Goal: Task Accomplishment & Management: Complete application form

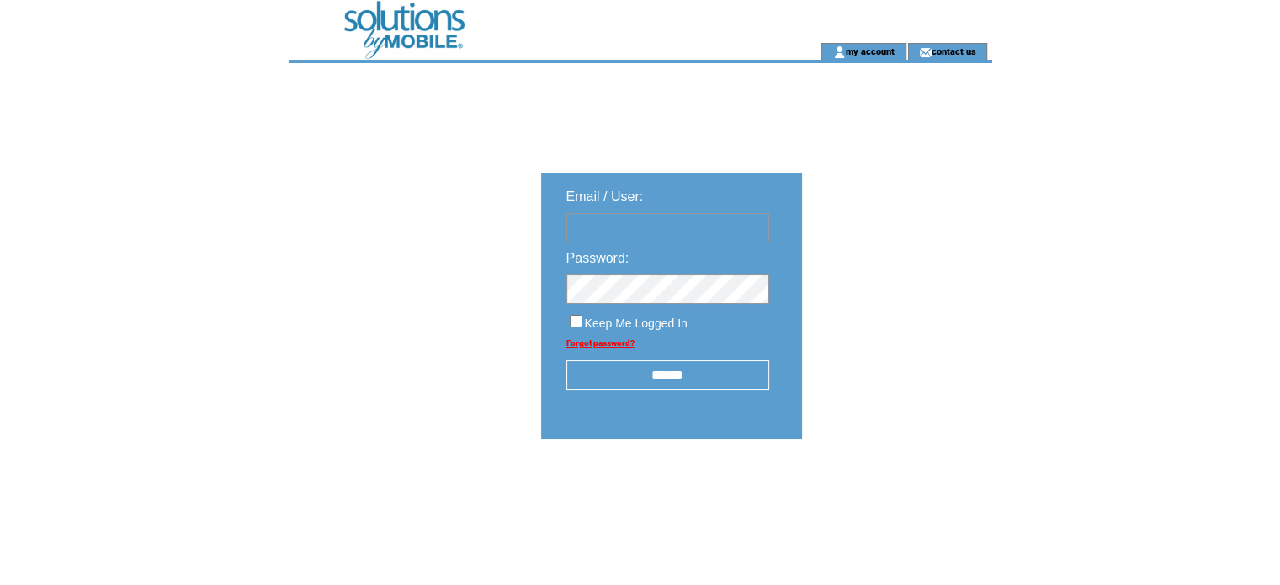
type input "**********"
click at [682, 390] on input "******" at bounding box center [668, 374] width 203 height 29
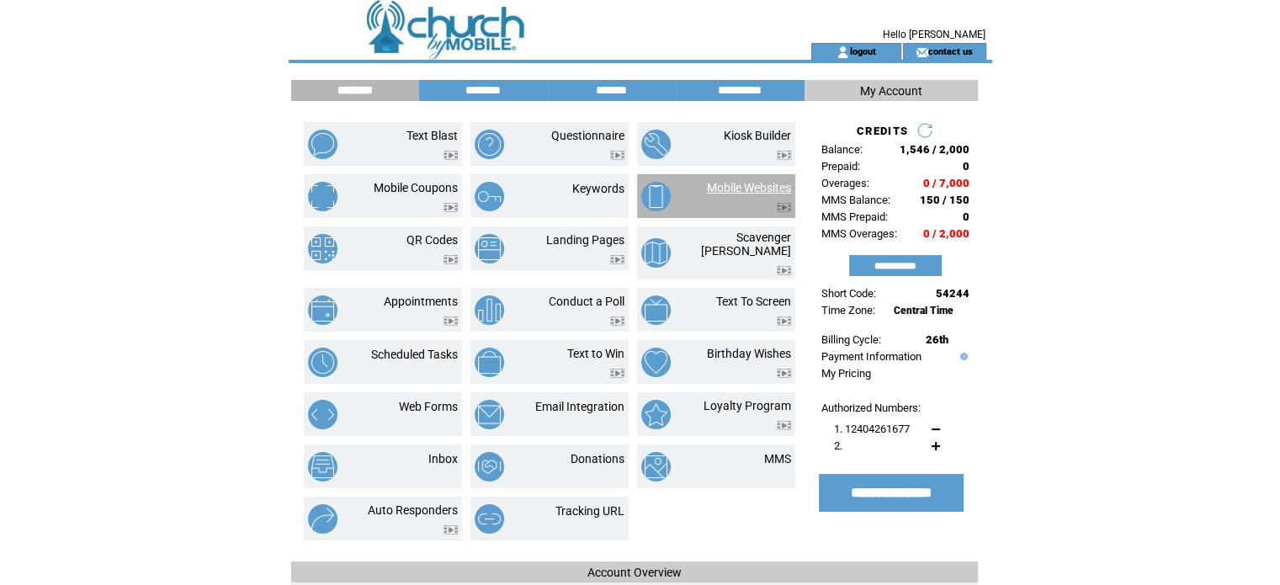
click at [739, 189] on link "Mobile Websites" at bounding box center [749, 187] width 84 height 13
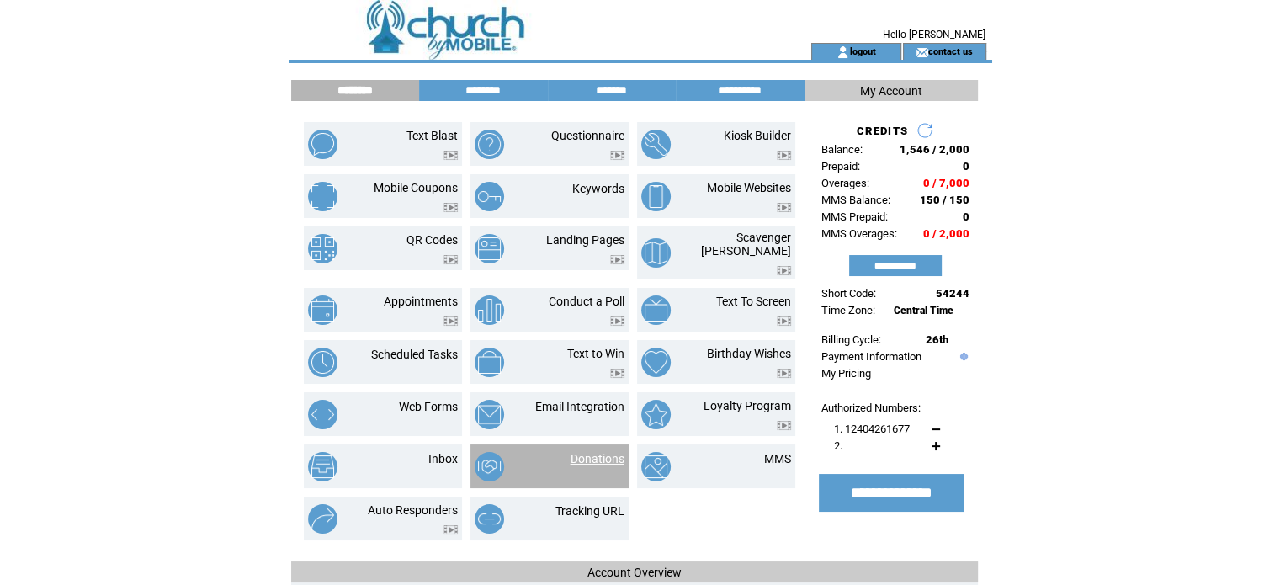
click at [603, 452] on link "Donations" at bounding box center [598, 458] width 54 height 13
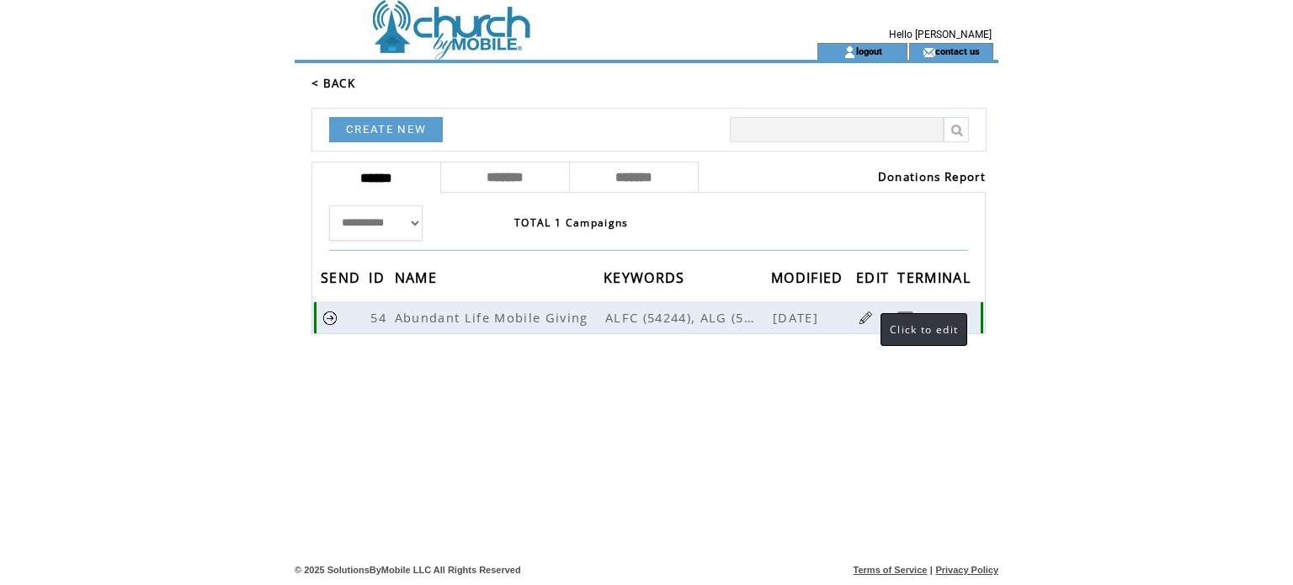
click at [864, 317] on link at bounding box center [866, 318] width 16 height 16
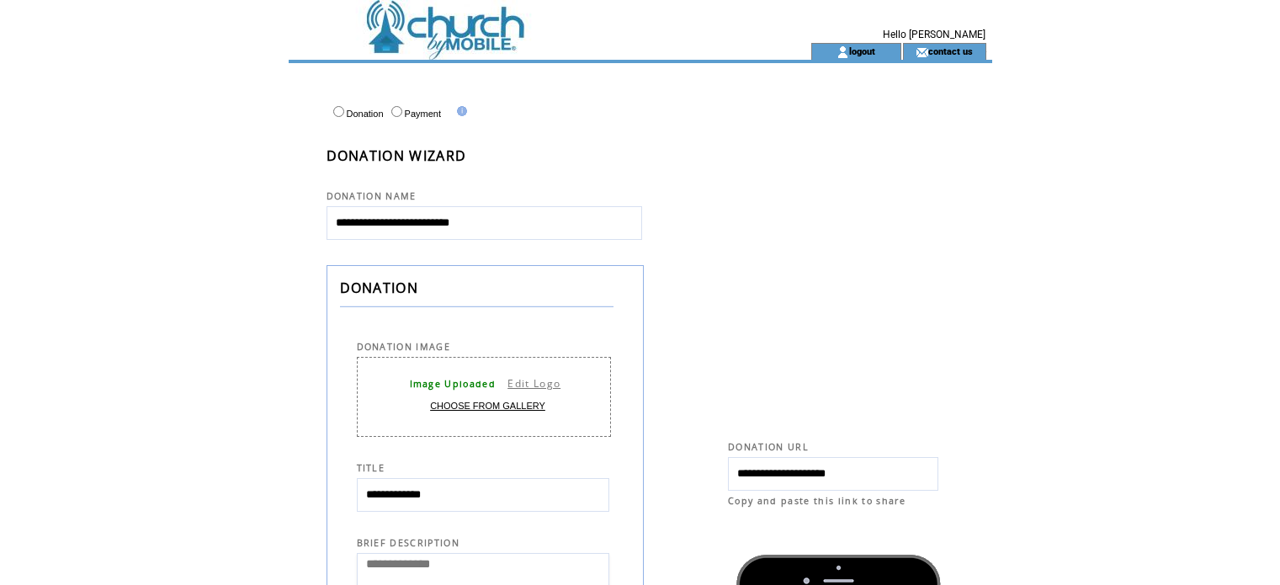
select select
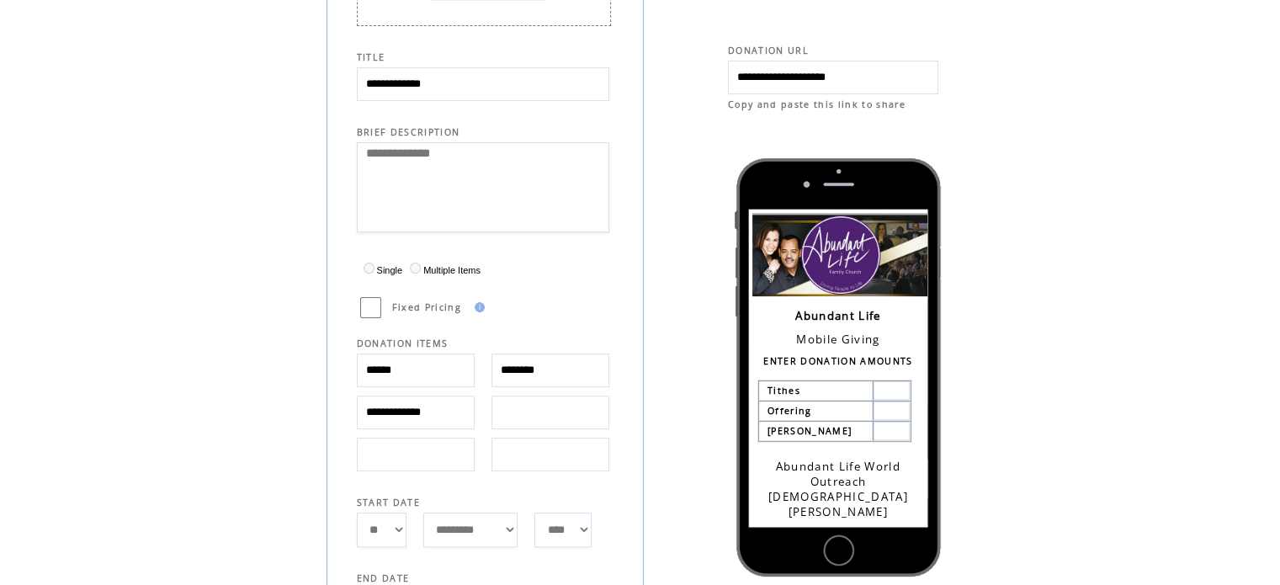
scroll to position [470, 0]
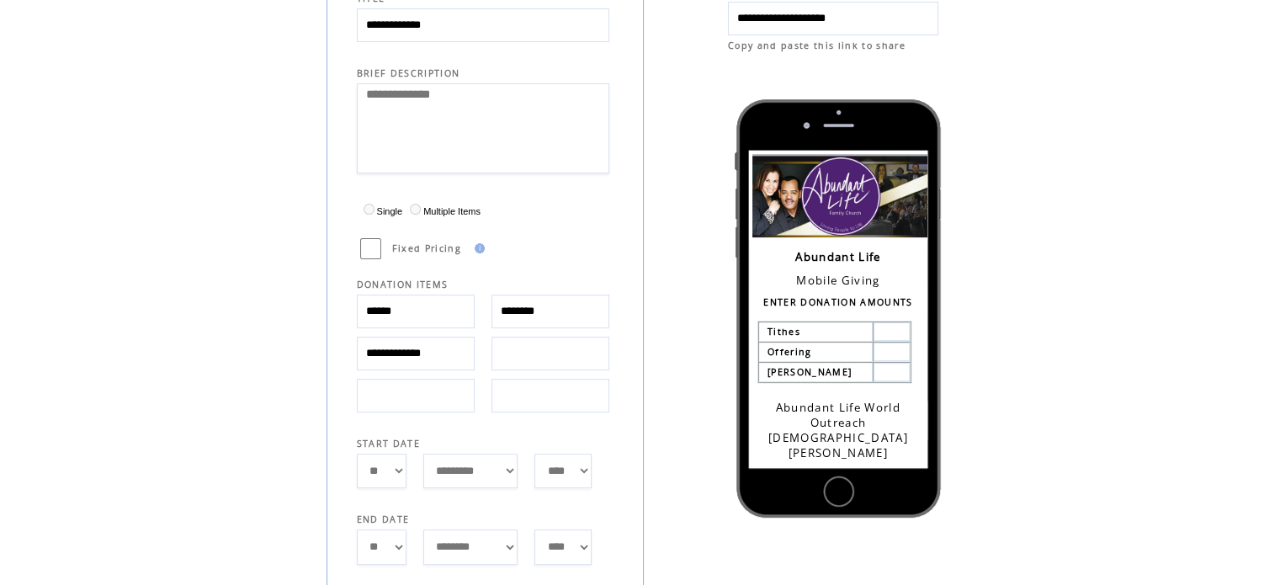
click at [427, 324] on input "******" at bounding box center [416, 312] width 118 height 34
click at [458, 348] on input "**********" at bounding box center [416, 354] width 118 height 34
type input "*"
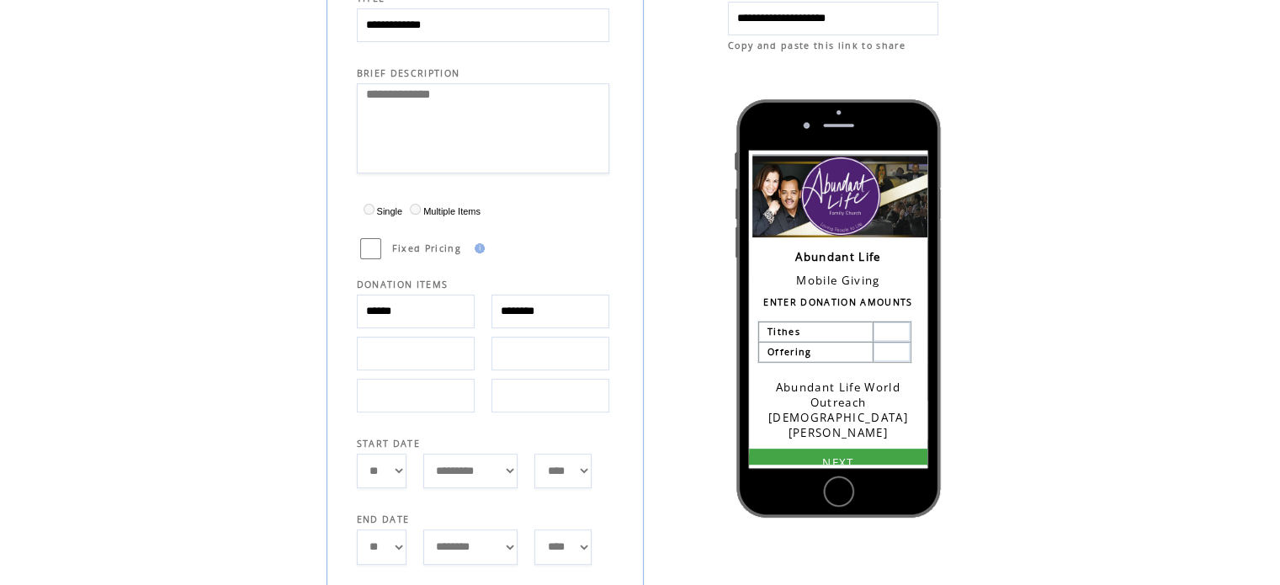
click at [595, 247] on td "Fixed Pricing" at bounding box center [484, 249] width 254 height 26
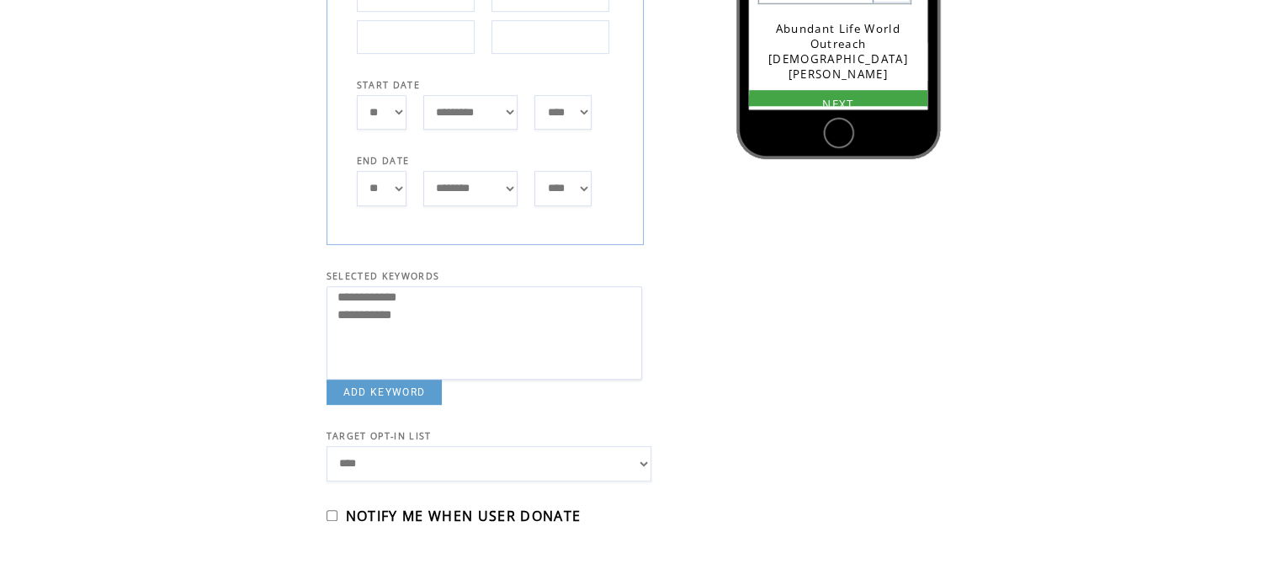
scroll to position [931, 0]
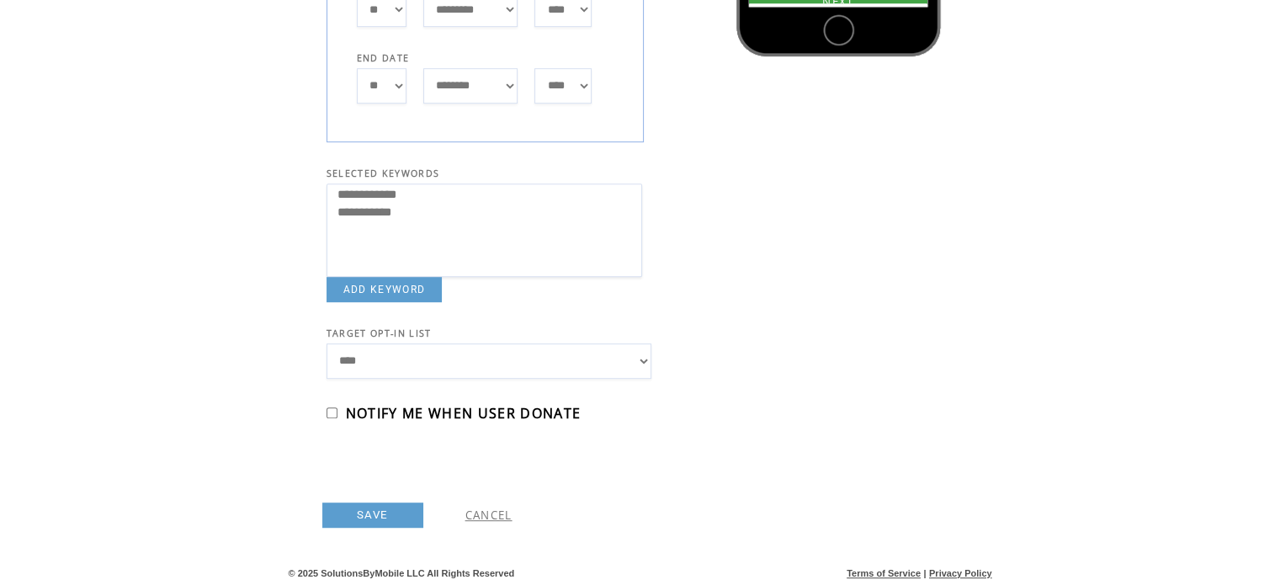
click at [359, 508] on link "SAVE" at bounding box center [372, 515] width 101 height 25
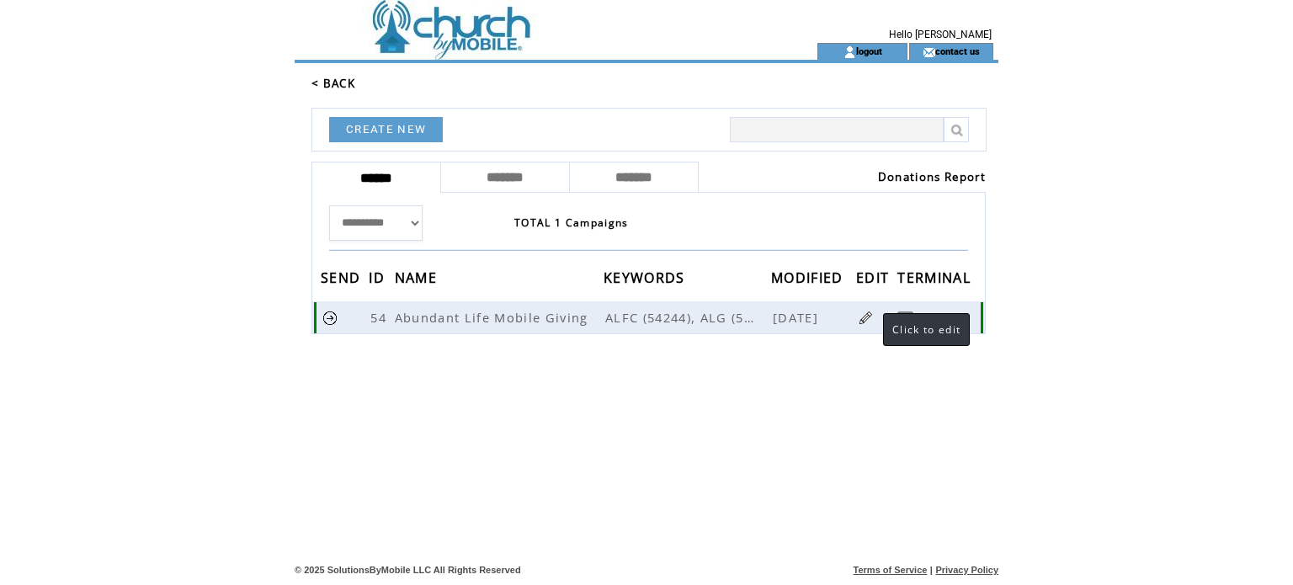
click at [866, 317] on link at bounding box center [866, 318] width 16 height 16
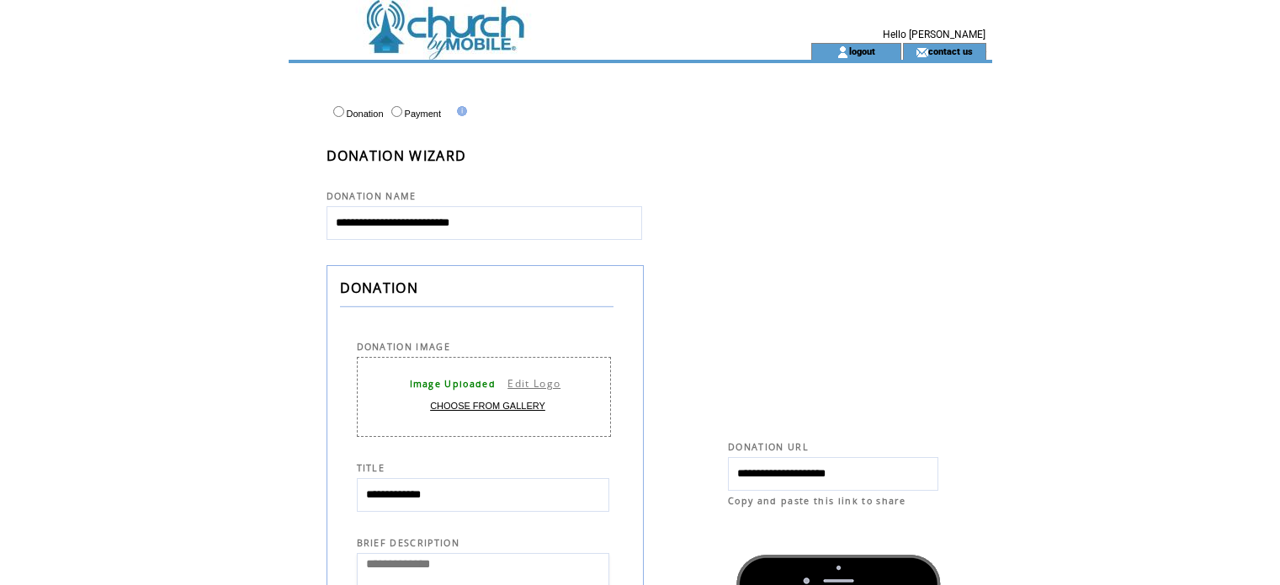
select select
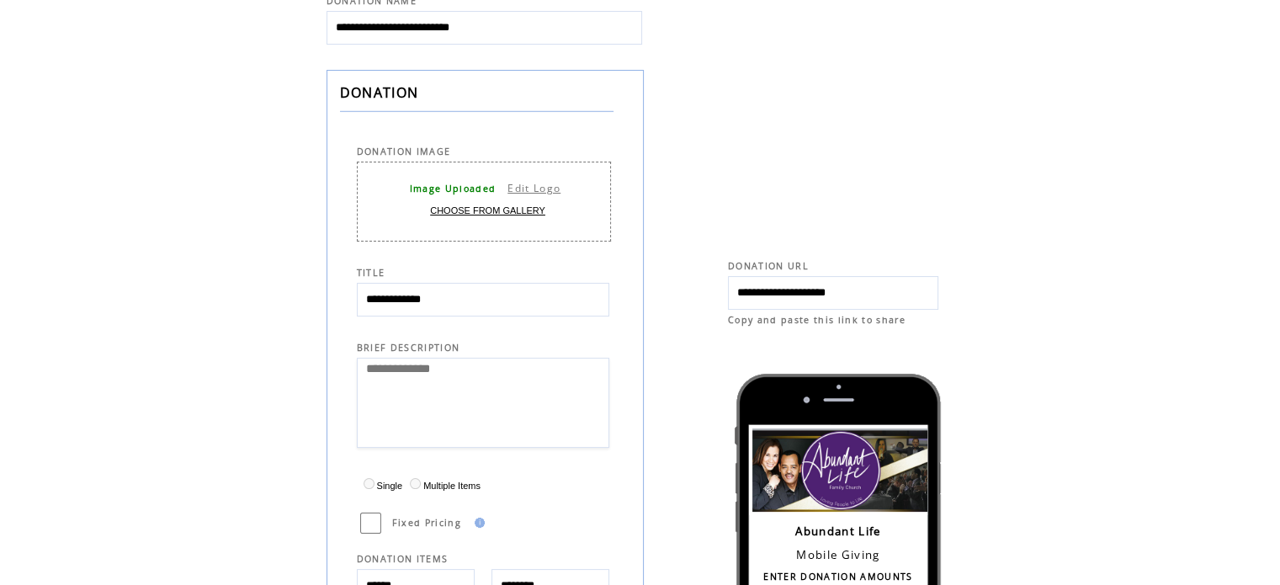
scroll to position [188, 0]
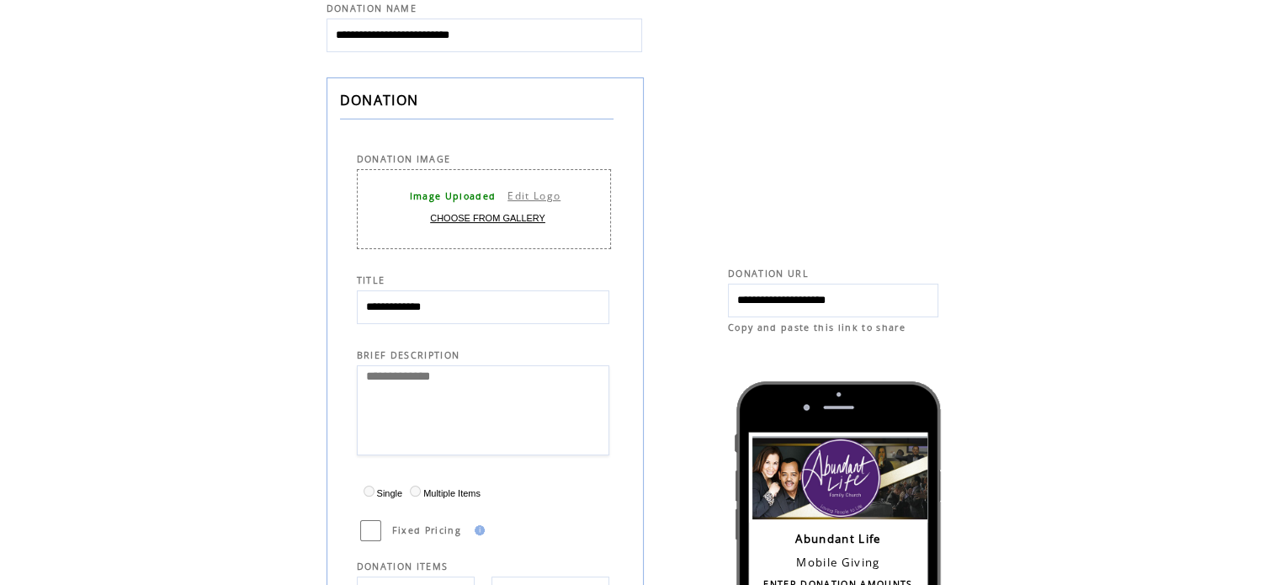
click at [465, 215] on link "CHOOSE FROM GALLERY" at bounding box center [487, 218] width 115 height 10
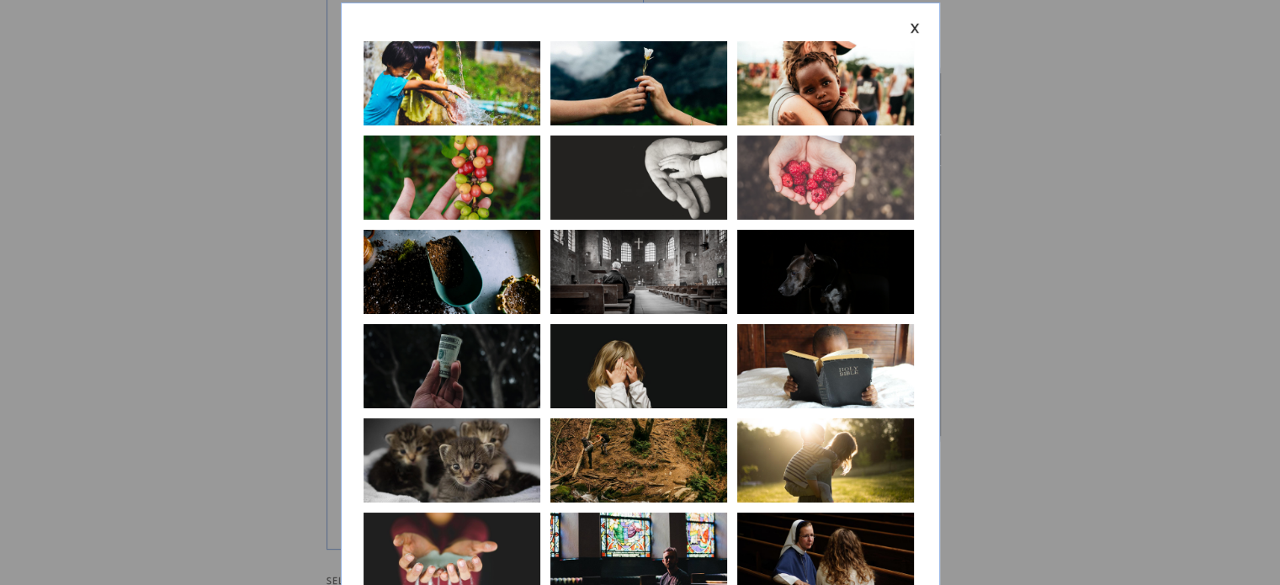
scroll to position [0, 0]
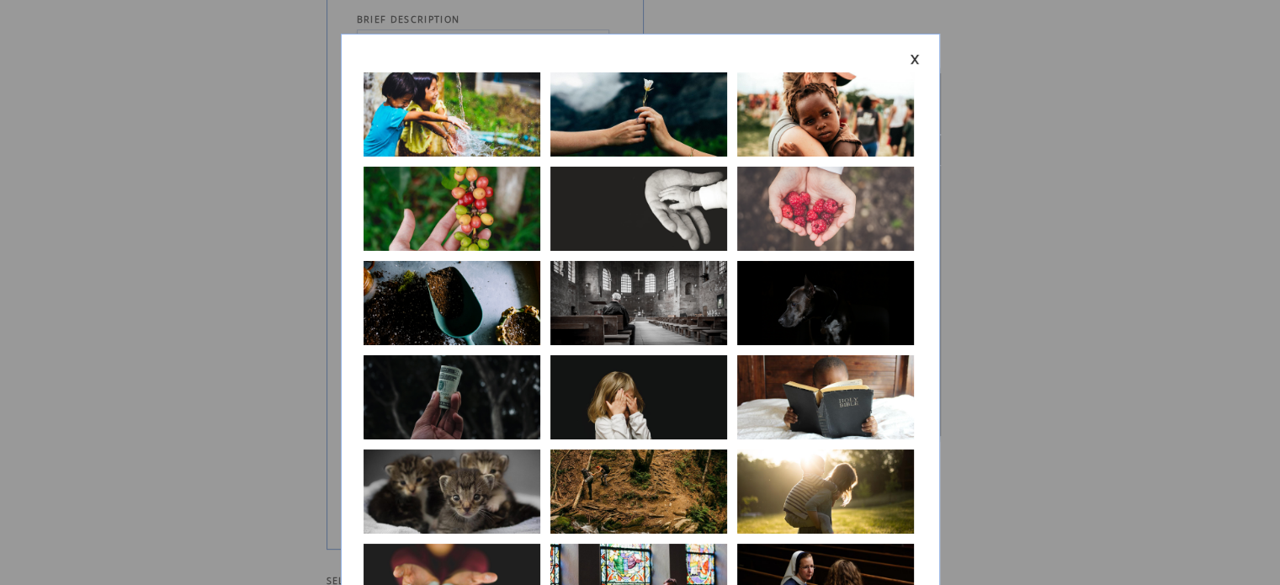
click at [917, 60] on link at bounding box center [915, 59] width 10 height 11
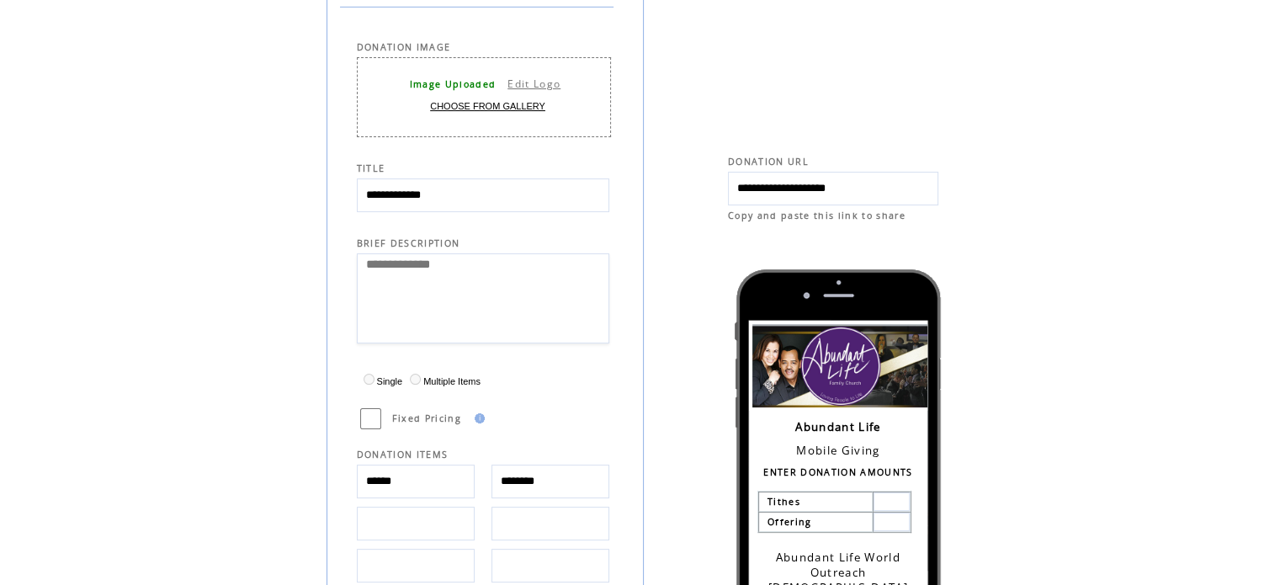
scroll to position [212, 0]
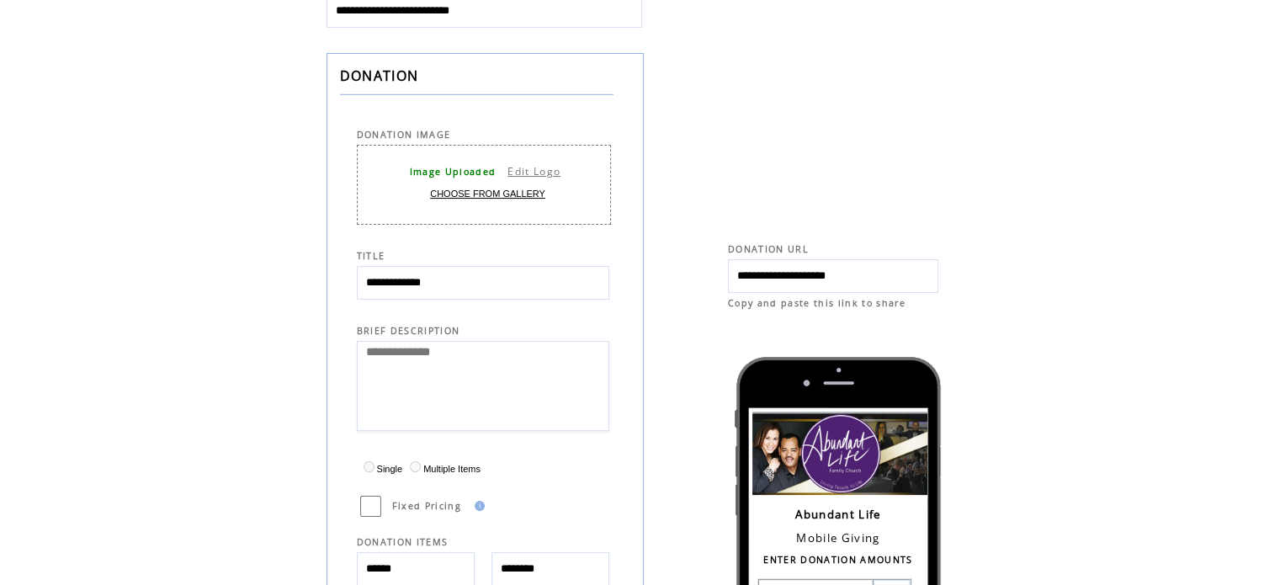
click at [542, 168] on link "Edit Logo" at bounding box center [534, 171] width 53 height 14
select select
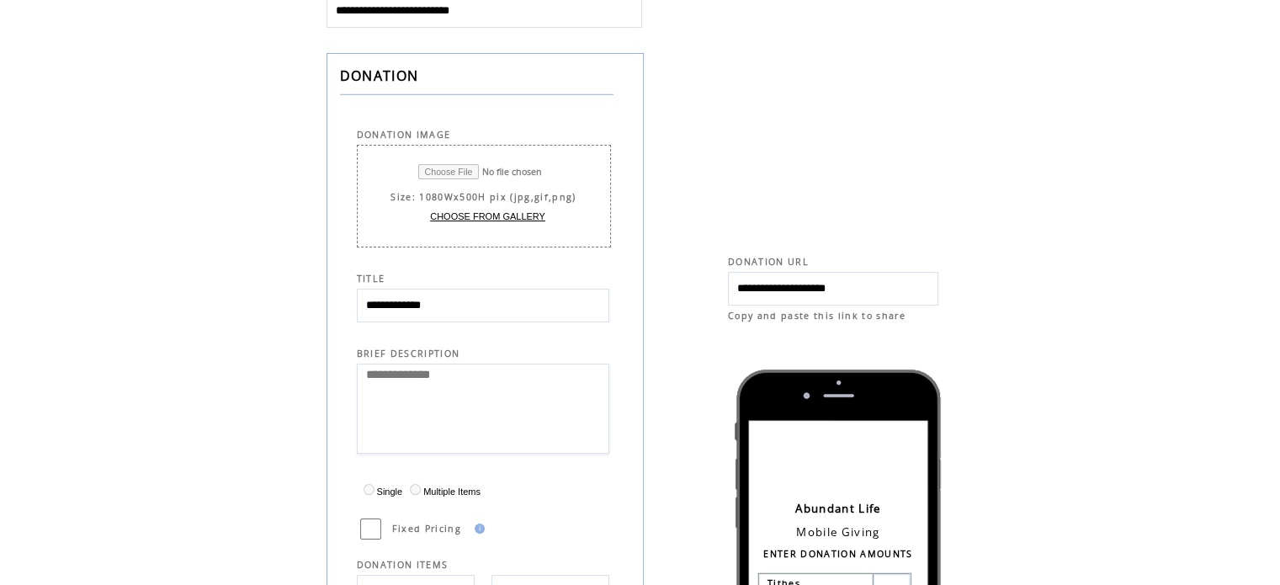
click at [452, 164] on input "file" at bounding box center [494, 171] width 152 height 15
type input "**********"
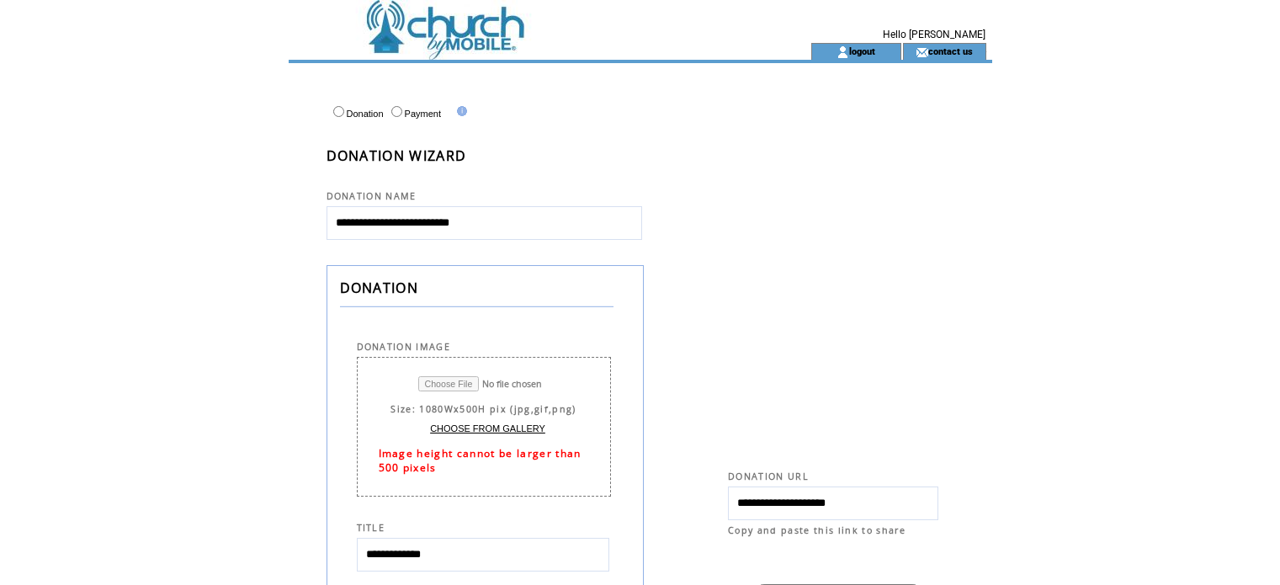
select select
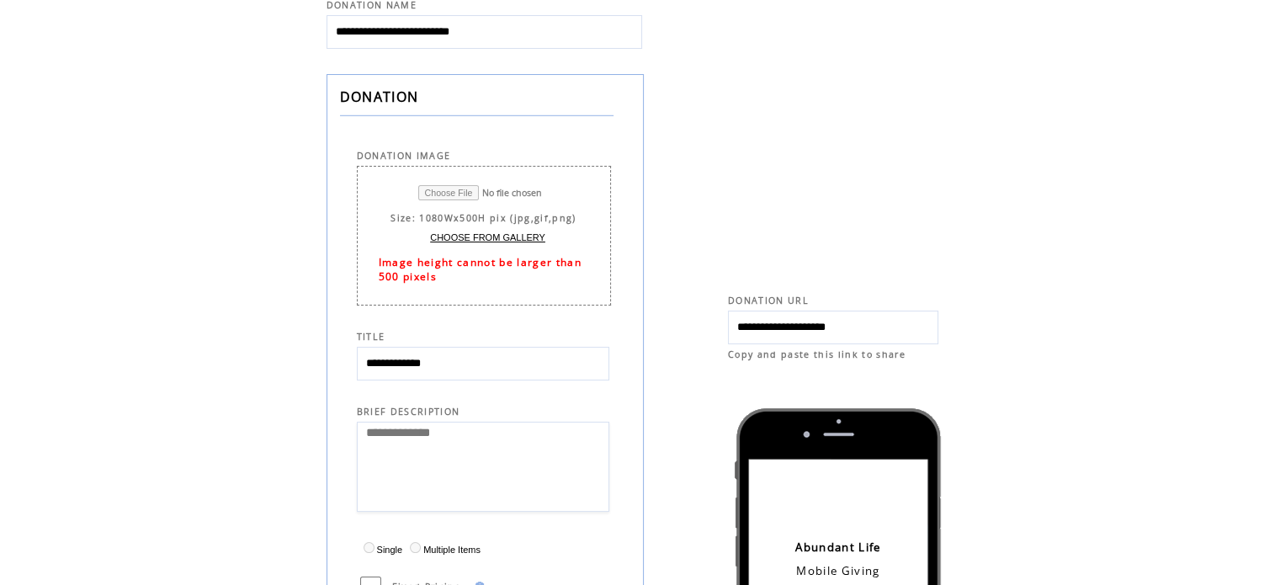
scroll to position [171, 0]
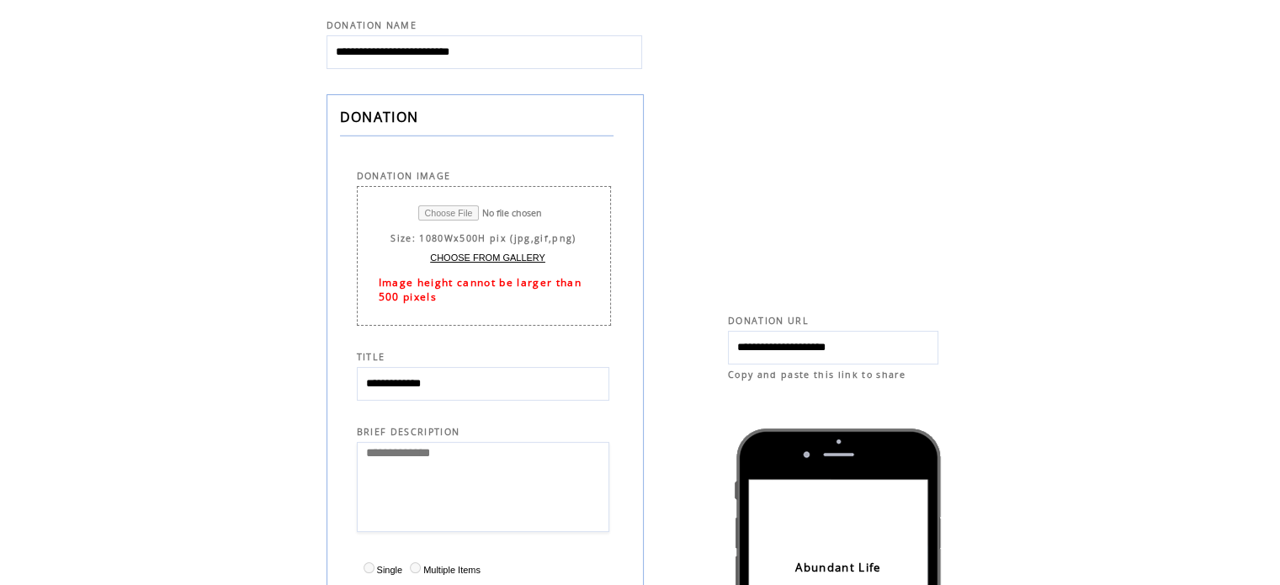
click at [502, 253] on link "CHOOSE FROM GALLERY" at bounding box center [487, 258] width 115 height 10
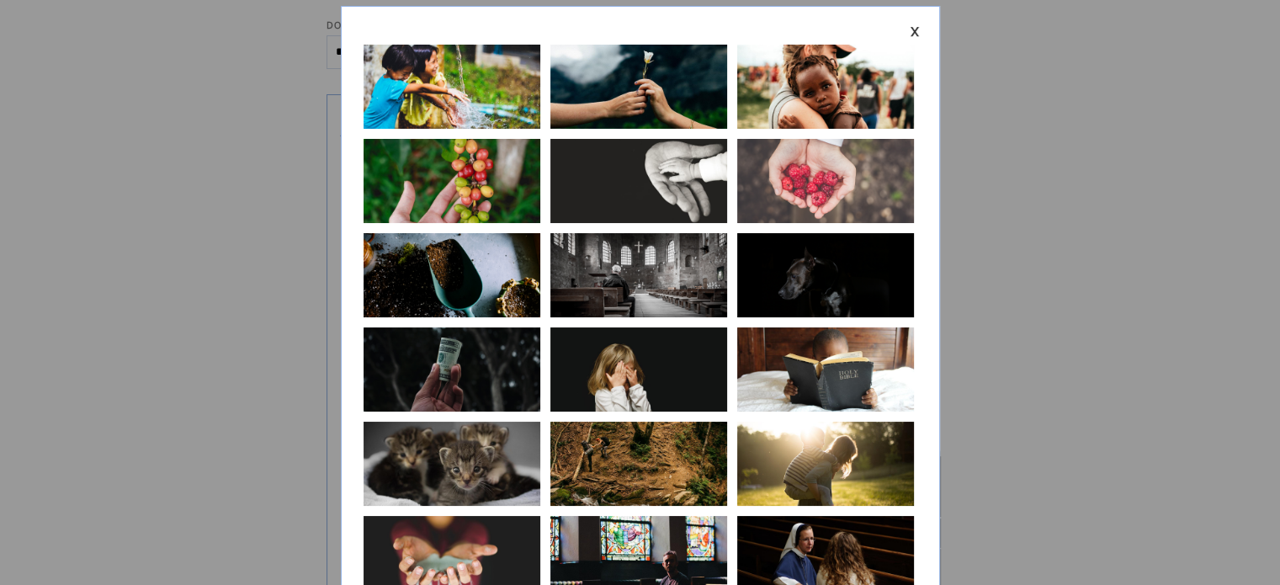
scroll to position [0, 0]
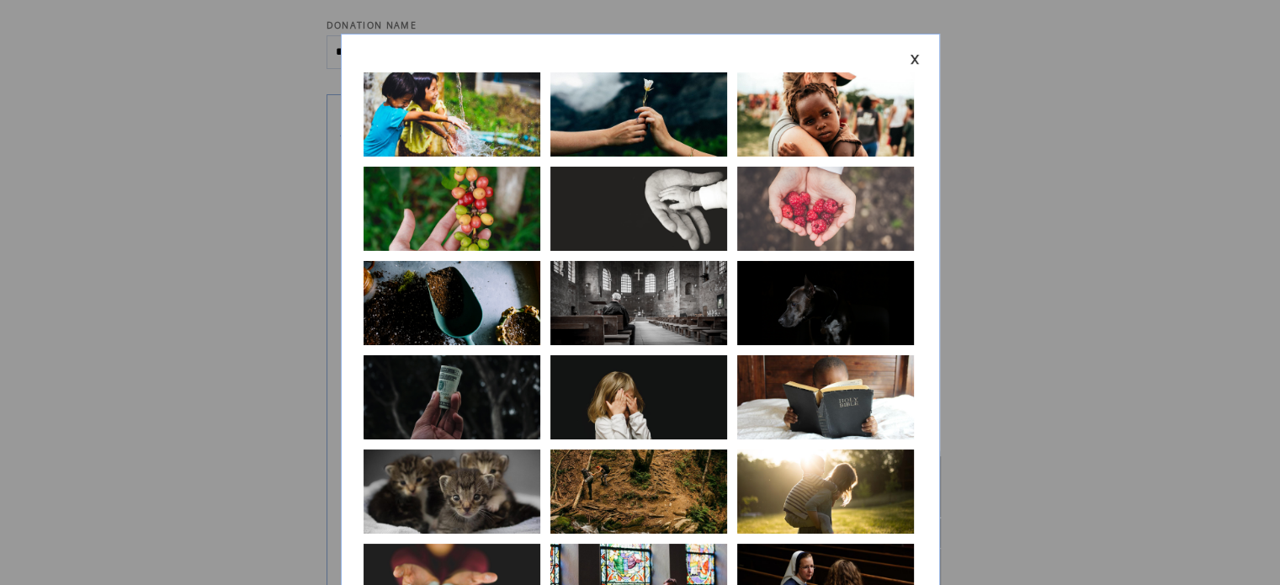
click at [915, 56] on link at bounding box center [915, 59] width 10 height 11
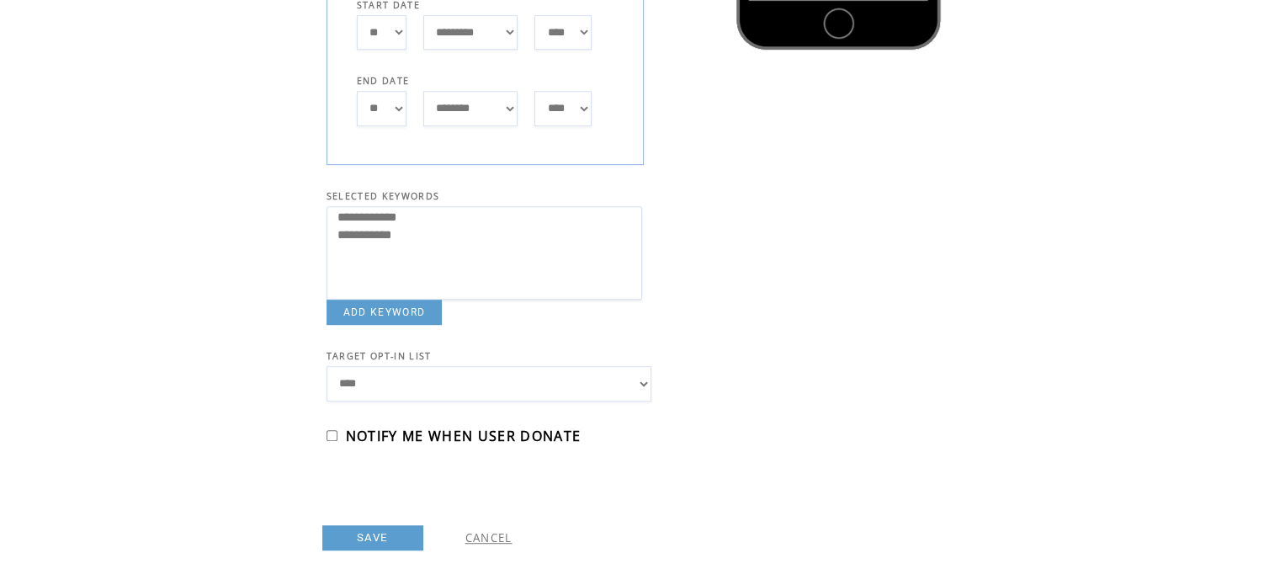
scroll to position [990, 0]
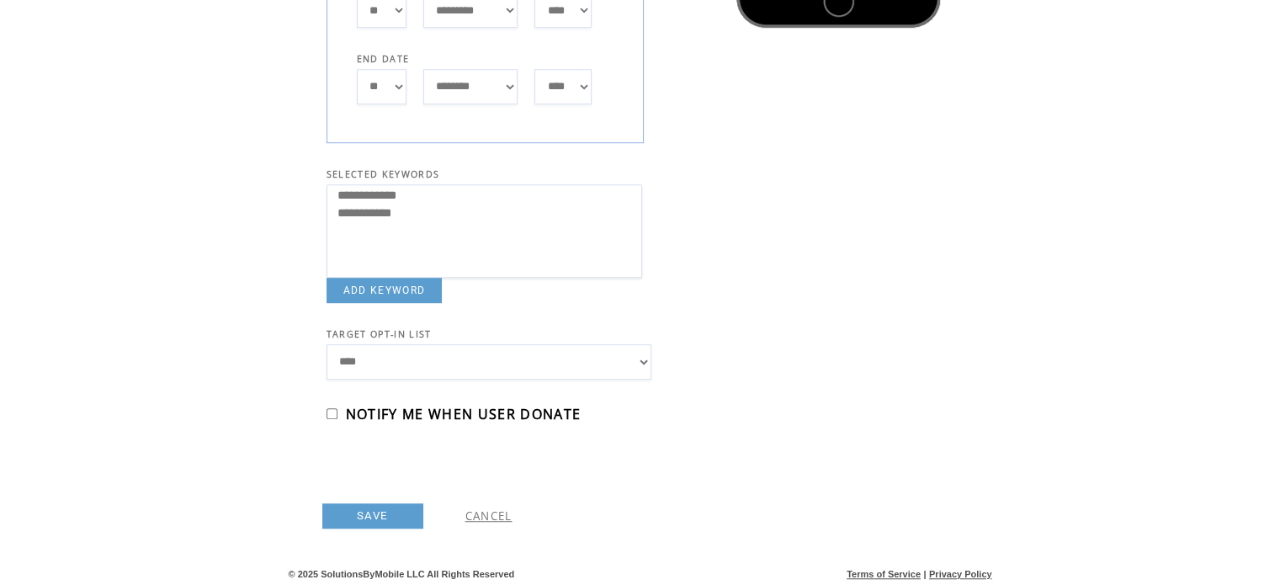
click at [498, 514] on link "CANCEL" at bounding box center [489, 515] width 47 height 15
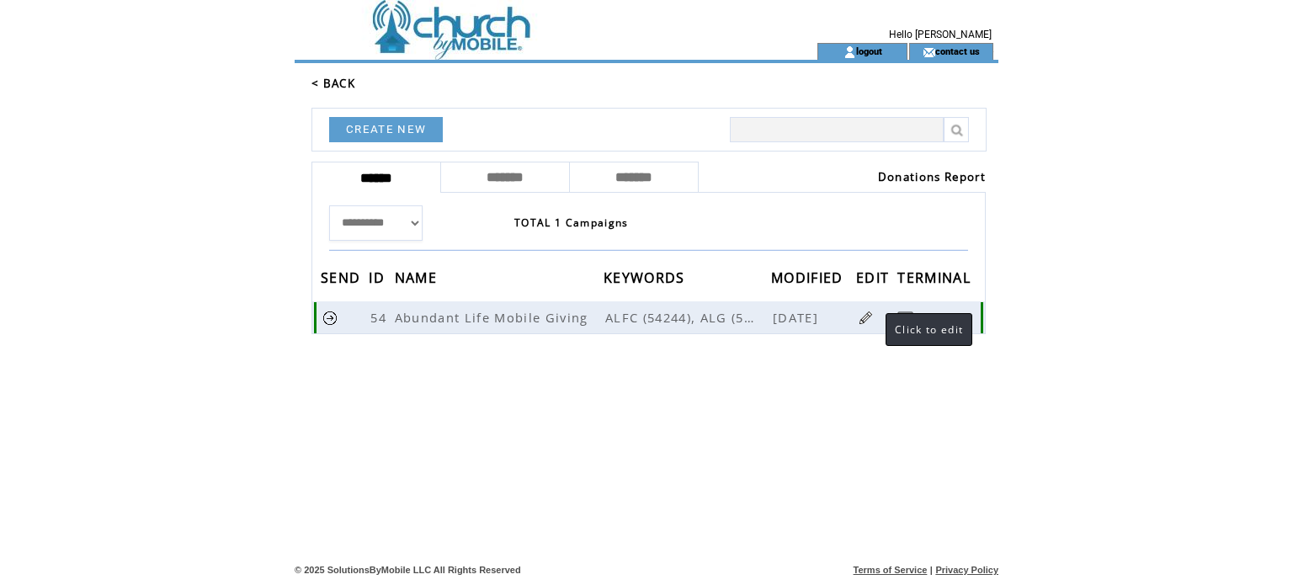
click at [869, 317] on link at bounding box center [866, 318] width 16 height 16
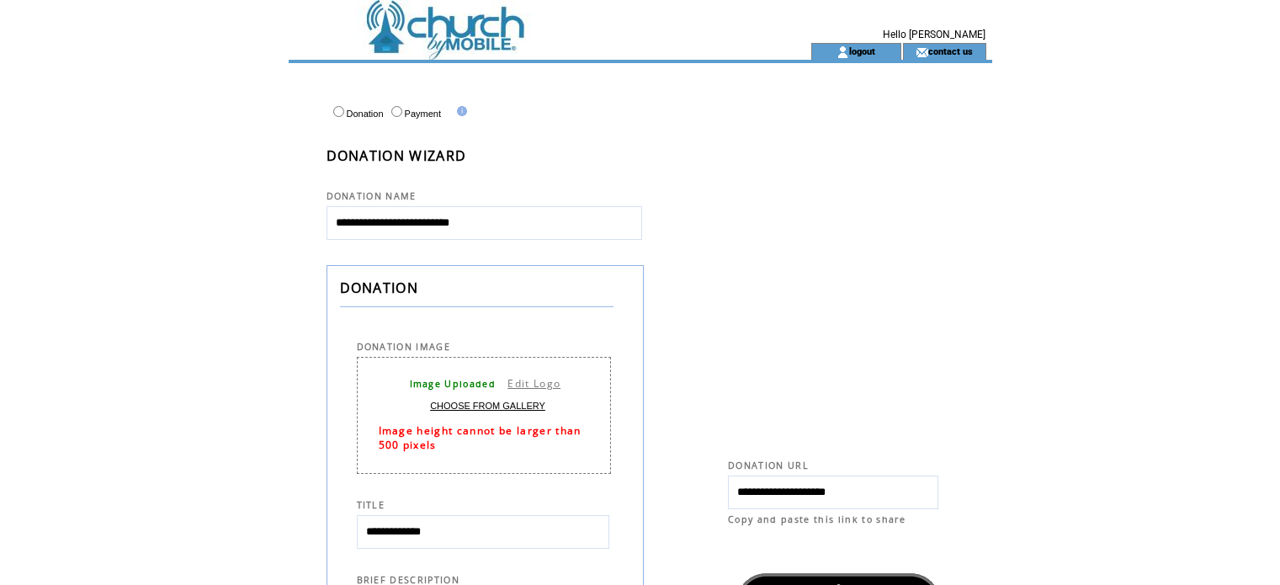
select select
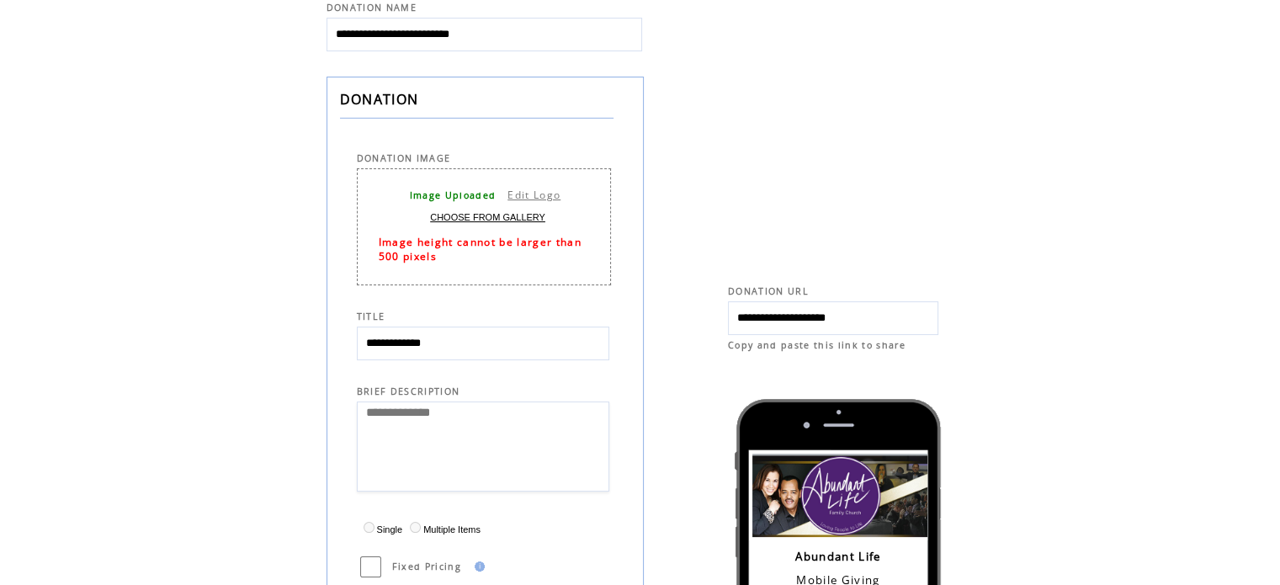
scroll to position [189, 0]
click at [488, 212] on link "CHOOSE FROM GALLERY" at bounding box center [487, 217] width 115 height 10
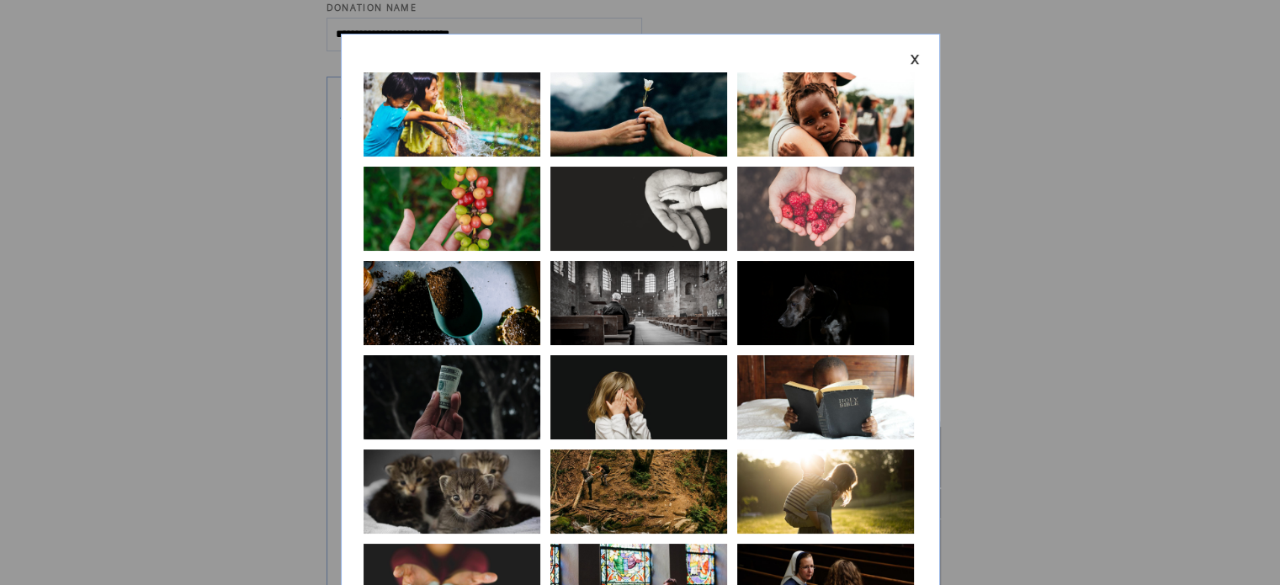
click at [915, 60] on link at bounding box center [915, 59] width 10 height 11
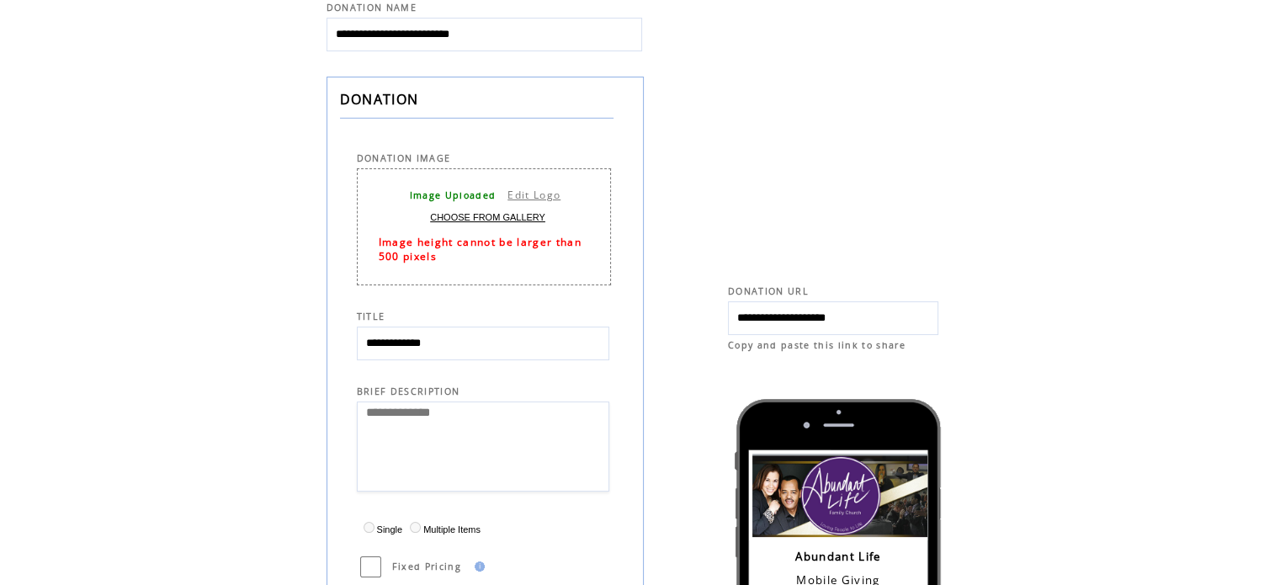
click at [545, 195] on link "Edit Logo" at bounding box center [534, 195] width 53 height 14
select select
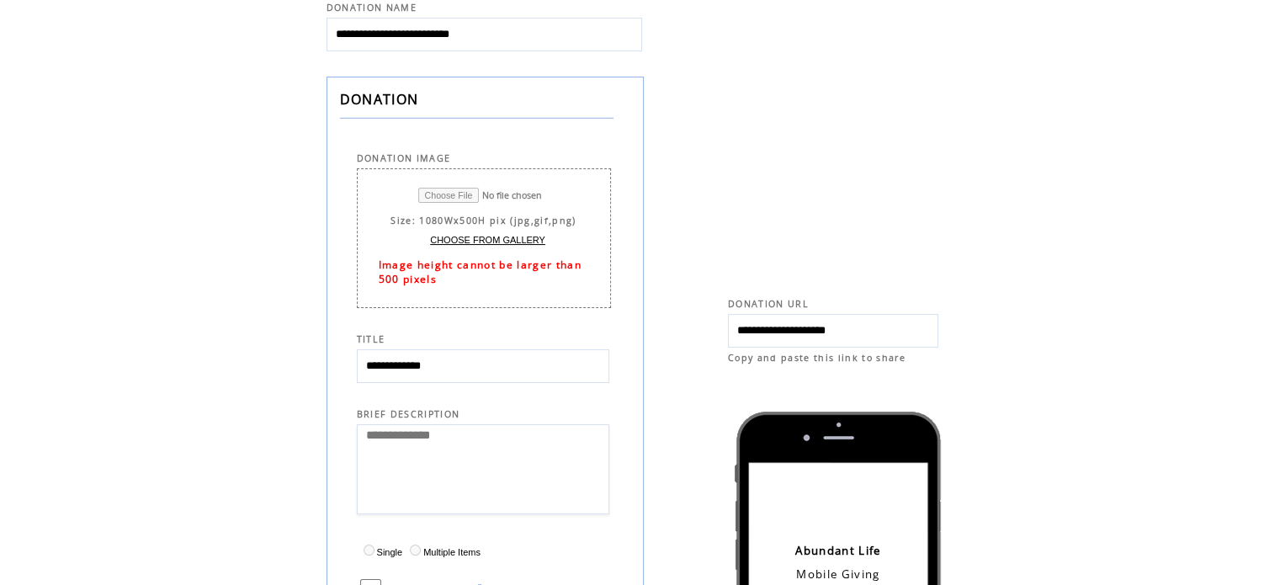
click at [467, 188] on input "file" at bounding box center [494, 195] width 152 height 15
type input "**********"
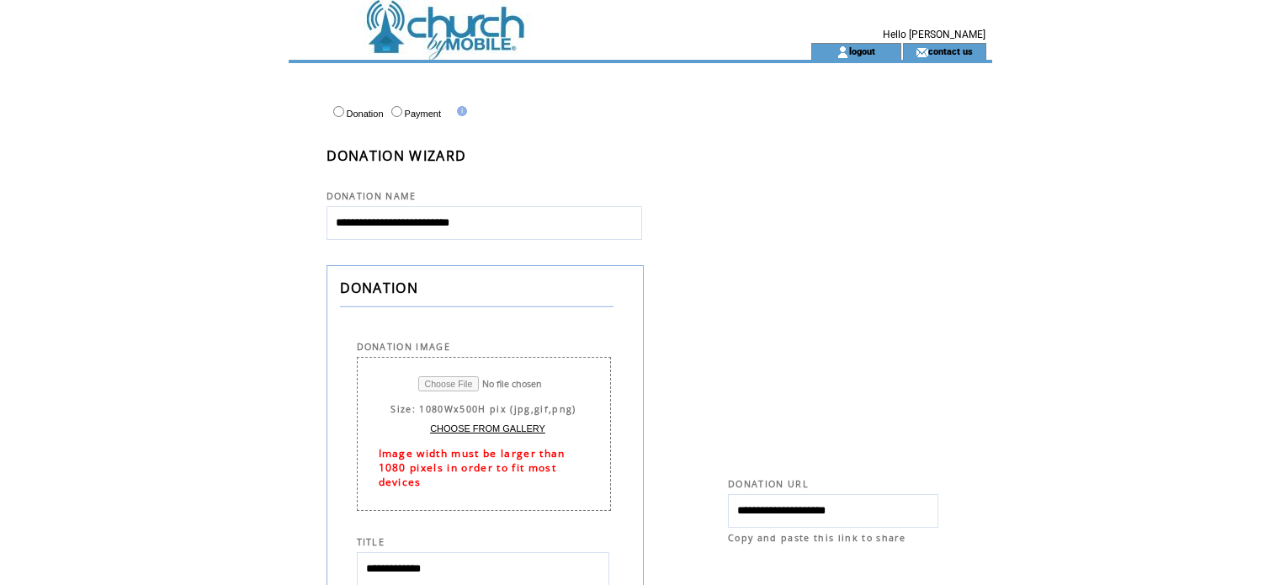
select select
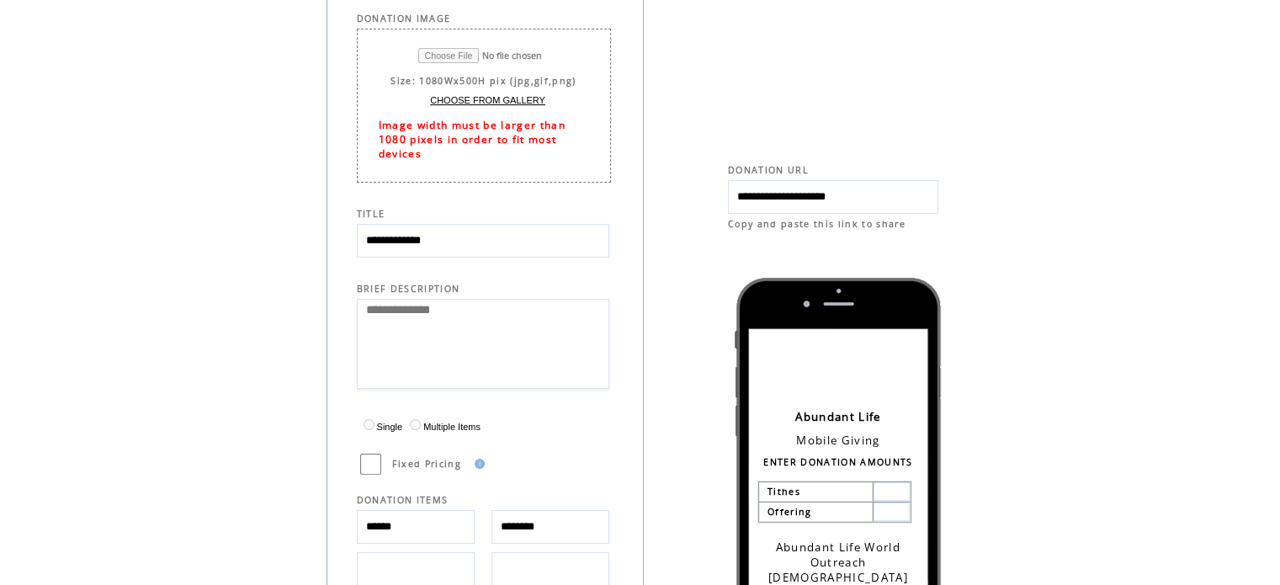
scroll to position [182, 0]
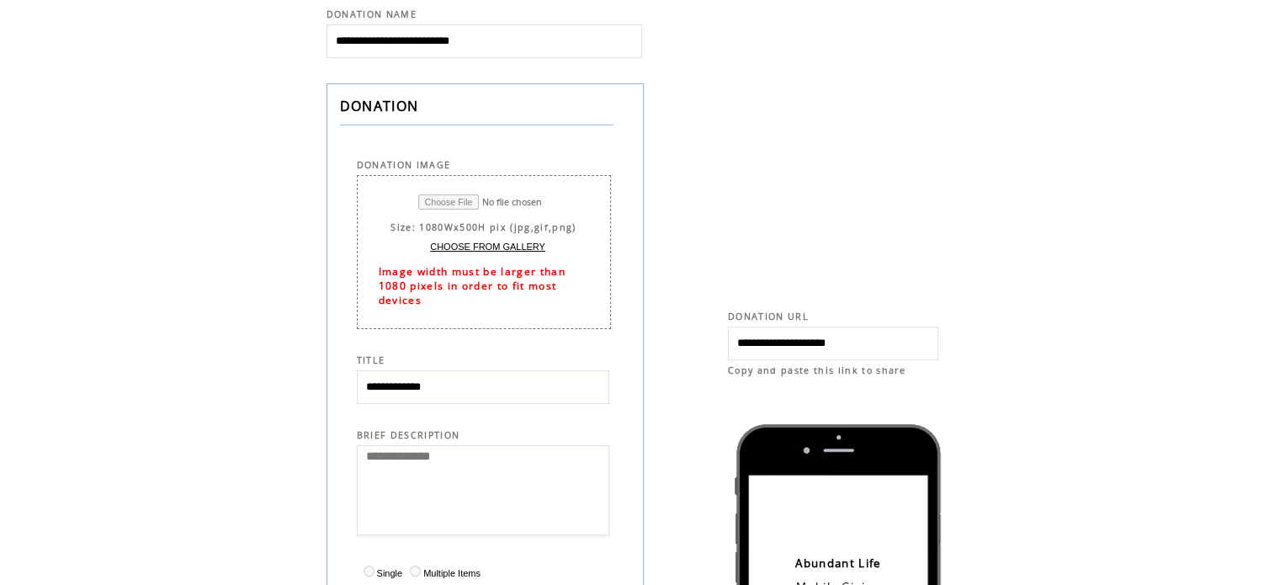
click at [450, 205] on input "file" at bounding box center [494, 201] width 152 height 15
type input "**********"
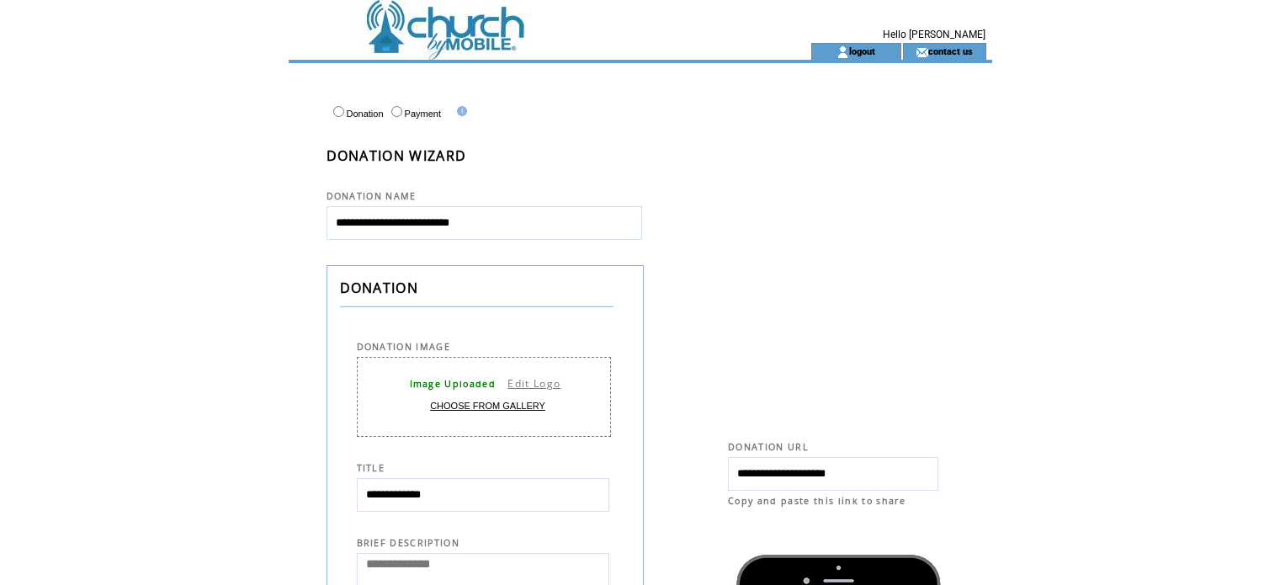
select select
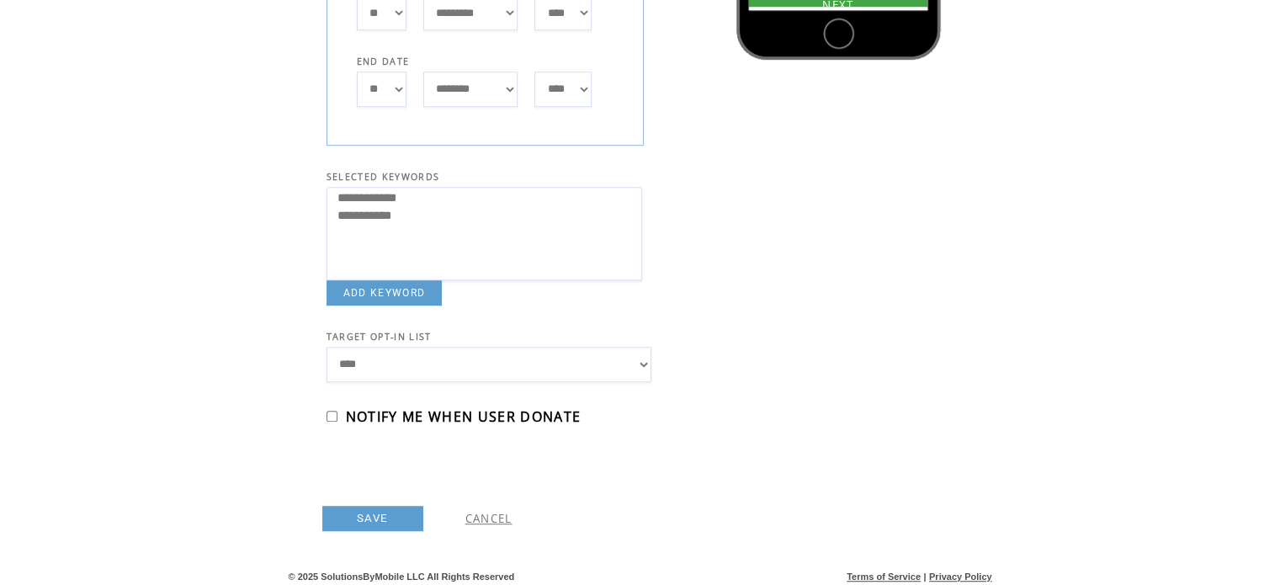
scroll to position [931, 0]
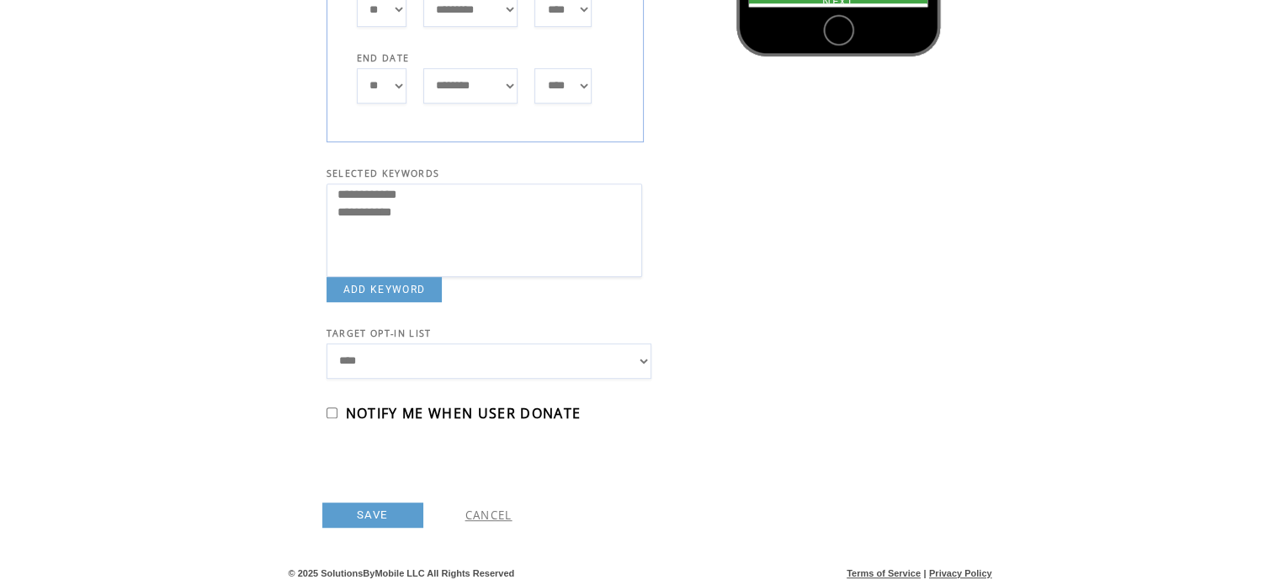
click at [380, 517] on link "SAVE" at bounding box center [372, 515] width 101 height 25
